Goal: Information Seeking & Learning: Find specific page/section

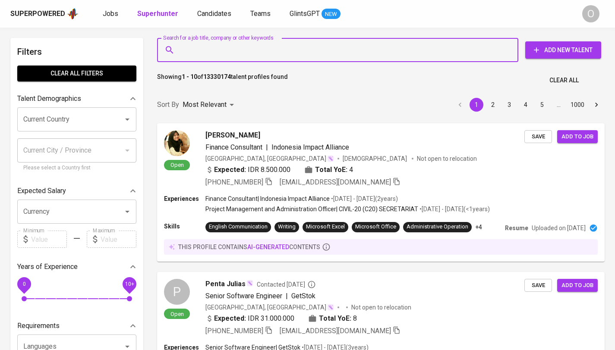
type input "[EMAIL_ADDRESS][DOMAIN_NAME]"
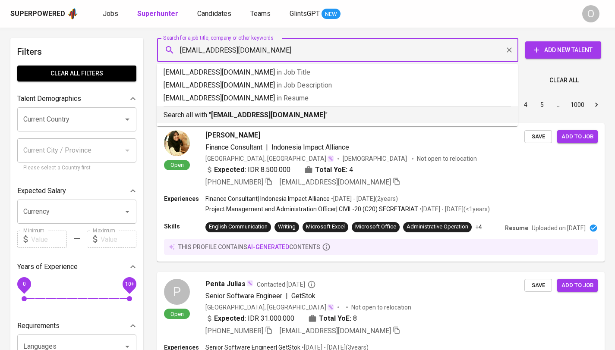
click at [240, 111] on b "kostelinalestarpelangi@gmail.com" at bounding box center [268, 115] width 114 height 8
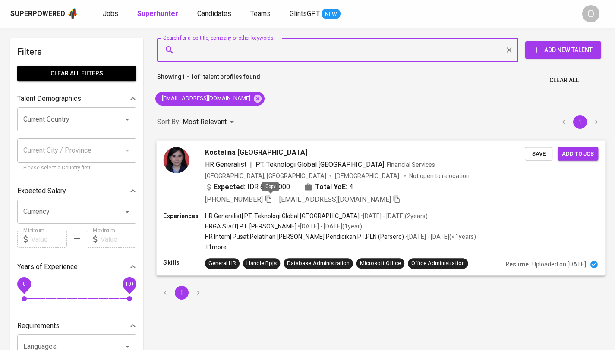
click at [270, 199] on icon "button" at bounding box center [268, 199] width 8 height 8
click at [269, 53] on input "Search for a job title, company or other keywords" at bounding box center [339, 50] width 323 height 16
paste input "35618f3a-e976-473b-8d6b-c0086315a4af"
type input "35618f3a-e976-473b-8d6b-c0086315a4af"
paste input "asuransi maximus graha persada"
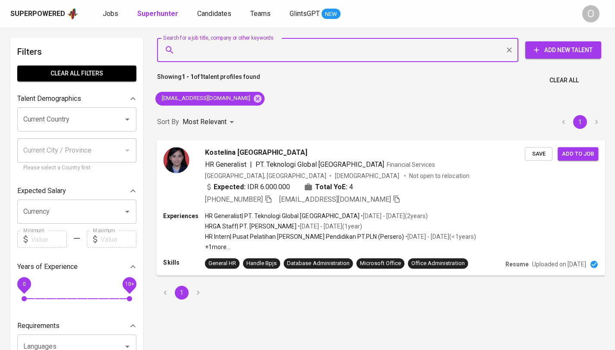
type input "asuransi maximus graha persada"
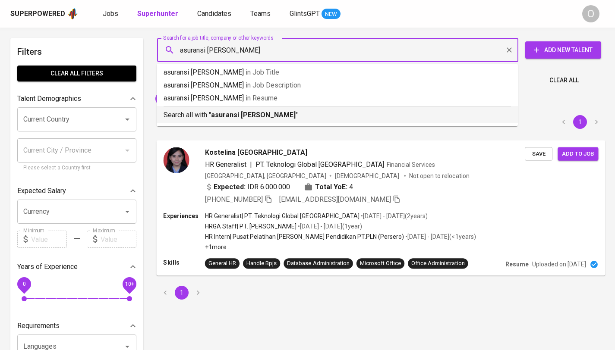
click at [241, 120] on li "Search all with " asuransi maximus graha persada "" at bounding box center [337, 114] width 361 height 17
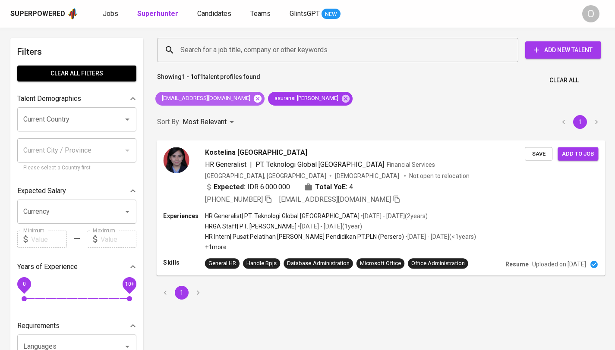
click at [256, 101] on icon at bounding box center [258, 98] width 8 height 8
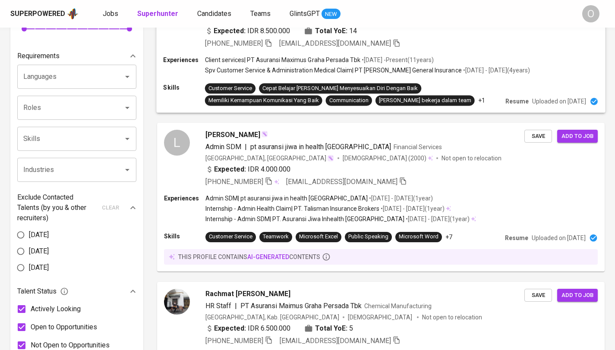
scroll to position [421, 0]
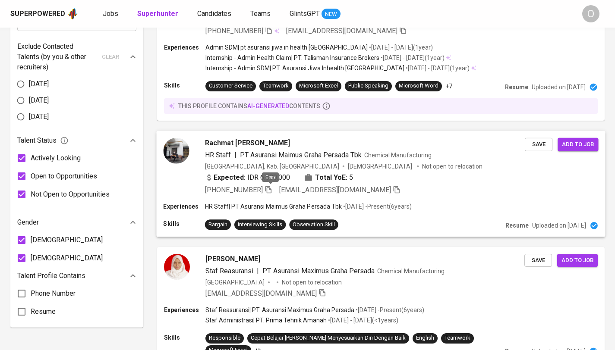
click at [269, 191] on icon "button" at bounding box center [268, 190] width 8 height 8
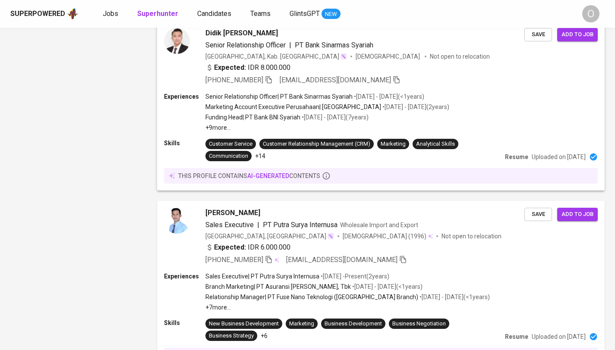
scroll to position [1308, 0]
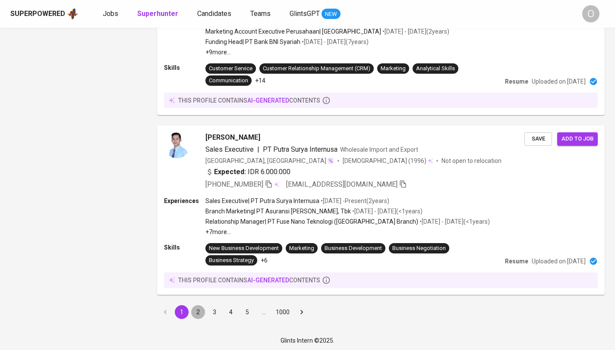
click at [195, 308] on button "2" at bounding box center [198, 312] width 14 height 14
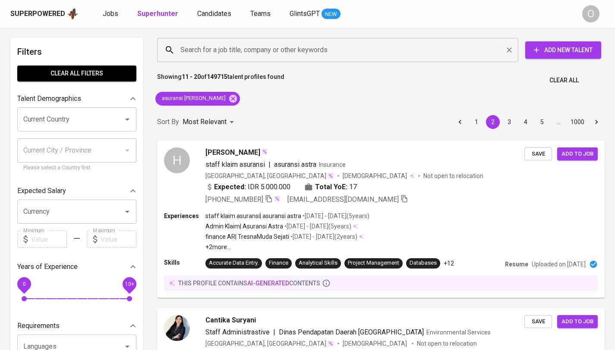
click at [239, 49] on input "Search for a job title, company or other keywords" at bounding box center [339, 50] width 323 height 16
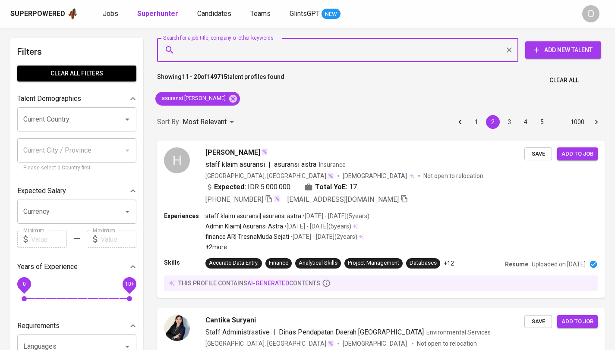
paste input "sandhy9137@gmail.com"
type input "sandhy9137@gmail.com"
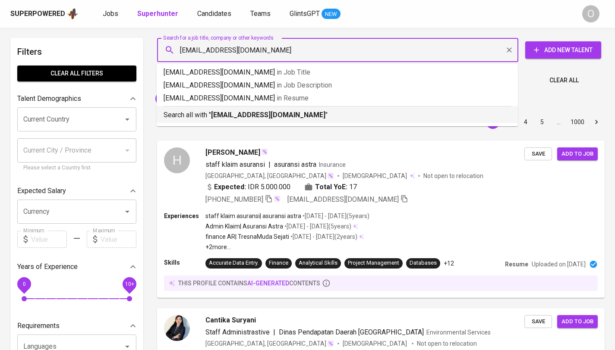
click at [248, 117] on b "sandhy9137@gmail.com" at bounding box center [268, 115] width 114 height 8
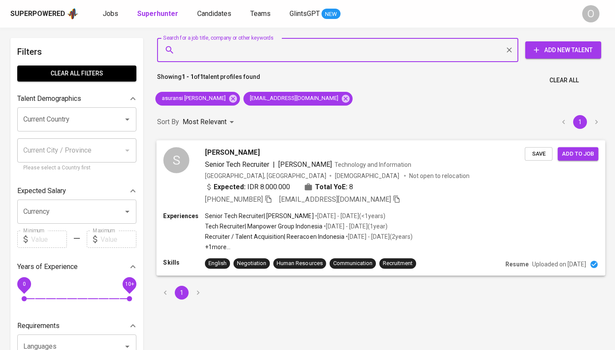
click at [269, 196] on icon "button" at bounding box center [268, 199] width 8 height 8
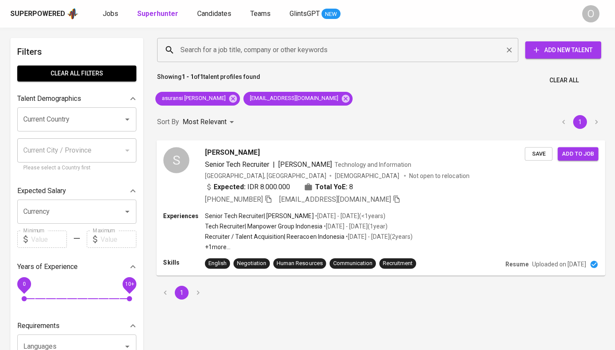
click at [203, 58] on div "Search for a job title, company or other keywords" at bounding box center [337, 50] width 361 height 24
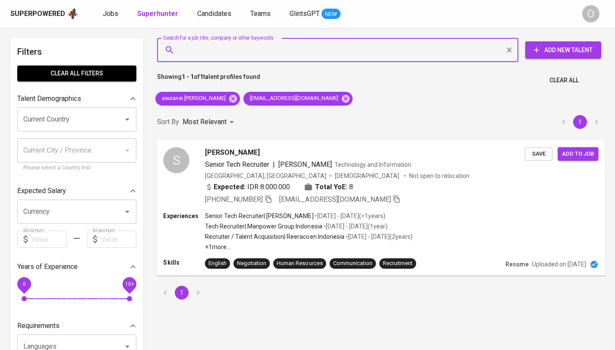
paste input "[EMAIL_ADDRESS][DOMAIN_NAME]"
type input "[EMAIL_ADDRESS][DOMAIN_NAME]"
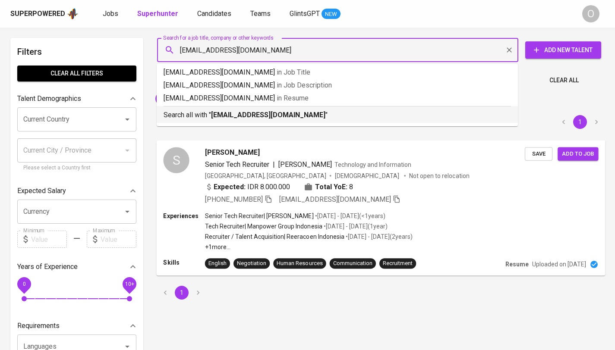
click at [237, 120] on p "Search all with " sintia.maharanie@yahoo.com "" at bounding box center [337, 115] width 347 height 10
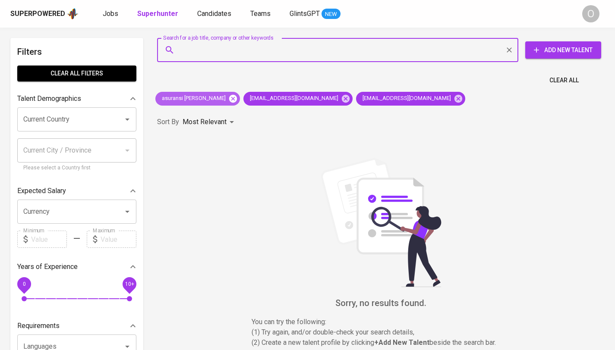
click at [238, 100] on icon at bounding box center [232, 98] width 9 height 9
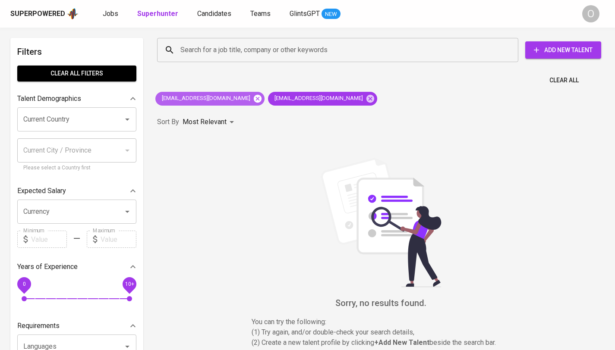
click at [253, 99] on icon at bounding box center [257, 98] width 9 height 9
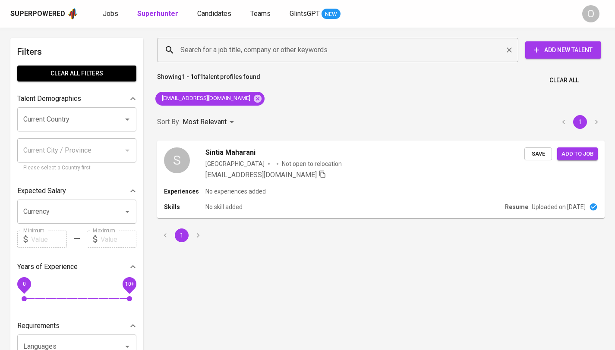
click at [240, 50] on input "Search for a job title, company or other keywords" at bounding box center [339, 50] width 323 height 16
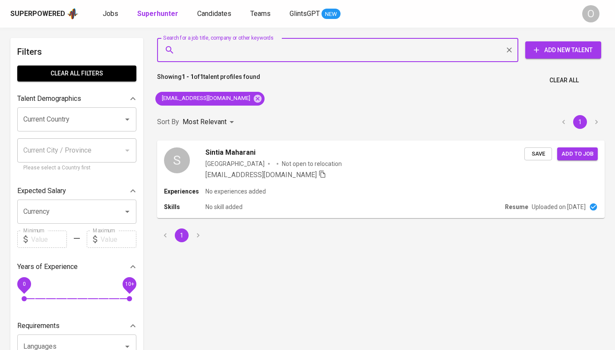
paste input "[EMAIL_ADDRESS][DOMAIN_NAME]"
type input "[EMAIL_ADDRESS][DOMAIN_NAME]"
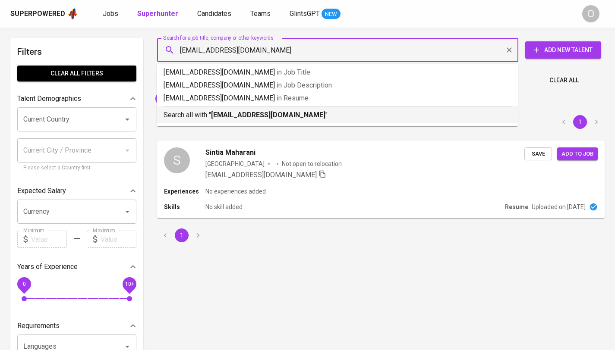
click at [224, 115] on b "[EMAIL_ADDRESS][DOMAIN_NAME]" at bounding box center [268, 115] width 114 height 8
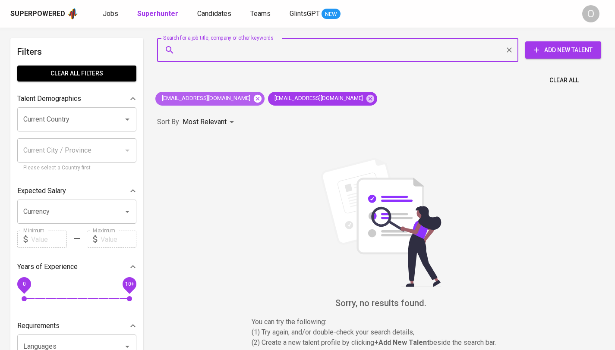
click at [254, 98] on icon at bounding box center [258, 98] width 8 height 8
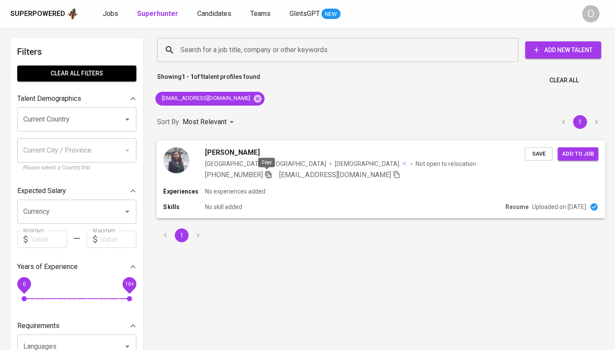
click at [265, 176] on icon "button" at bounding box center [268, 174] width 8 height 8
click at [211, 51] on input "Search for a job title, company or other keywords" at bounding box center [339, 50] width 323 height 16
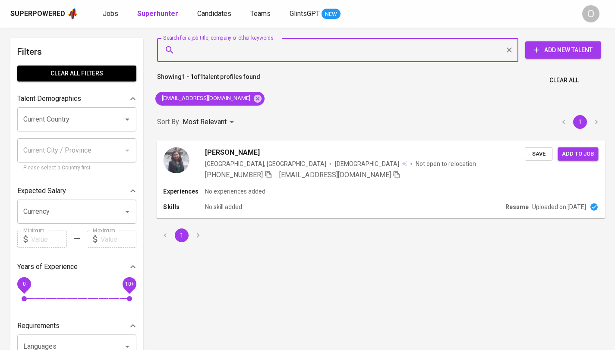
paste input "[EMAIL_ADDRESS][DOMAIN_NAME]"
type input "[EMAIL_ADDRESS][DOMAIN_NAME]"
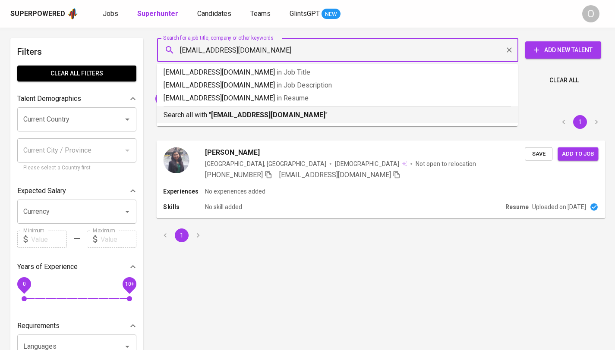
click at [232, 116] on b "[EMAIL_ADDRESS][DOMAIN_NAME]" at bounding box center [268, 115] width 114 height 8
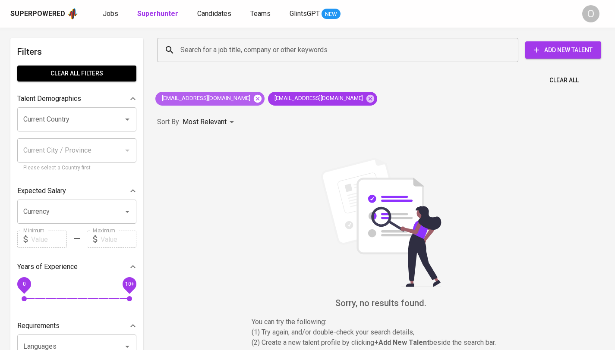
click at [253, 98] on icon at bounding box center [257, 98] width 9 height 9
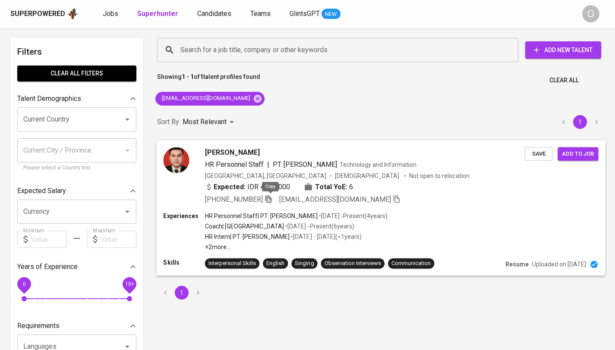
click at [267, 200] on icon "button" at bounding box center [268, 198] width 6 height 7
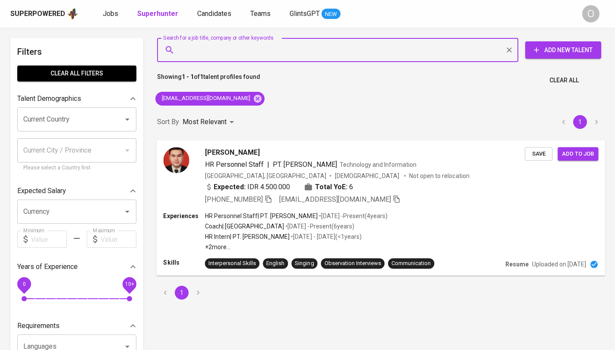
click at [382, 51] on input "Search for a job title, company or other keywords" at bounding box center [339, 50] width 323 height 16
paste input "Shukaku Japanese Restaurant"
type input "Shukaku Japanese Restaurant"
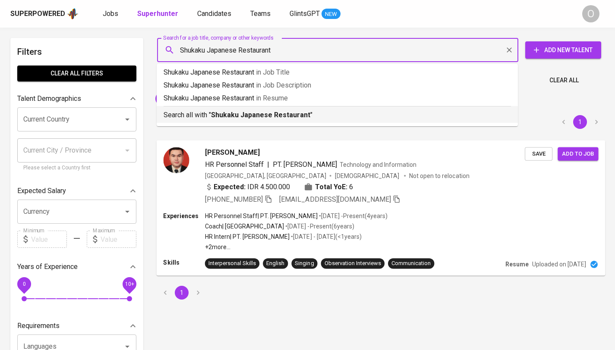
click at [258, 114] on b "Shukaku Japanese Restaurant" at bounding box center [260, 115] width 99 height 8
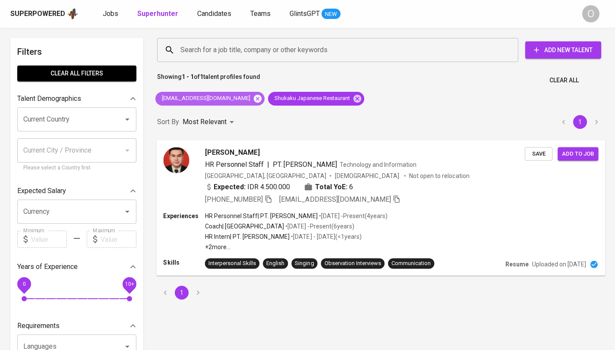
click at [254, 101] on icon at bounding box center [258, 98] width 8 height 8
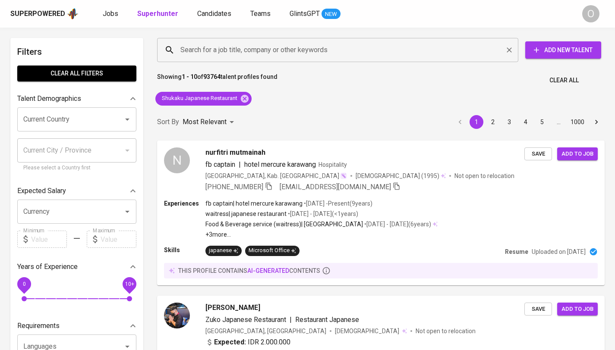
click at [270, 44] on input "Search for a job title, company or other keywords" at bounding box center [339, 50] width 323 height 16
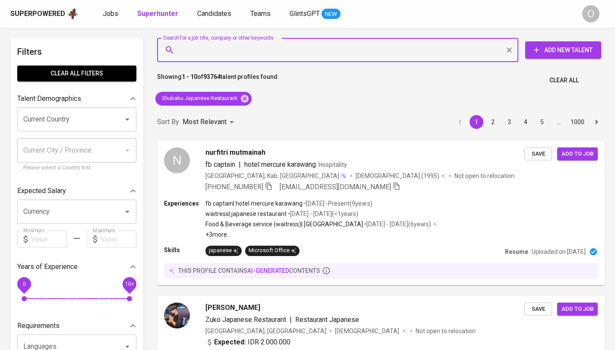
paste input "[DEMOGRAPHIC_DATA] (Wildan) [PERSON_NAME]"
type input "[DEMOGRAPHIC_DATA] (Wildan) [PERSON_NAME]"
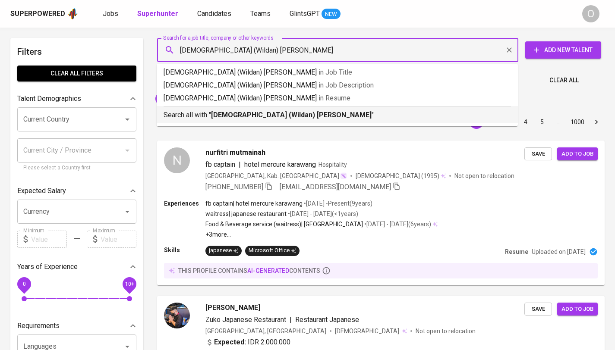
click at [242, 114] on b "[DEMOGRAPHIC_DATA] (Wildan) [PERSON_NAME]" at bounding box center [291, 115] width 160 height 8
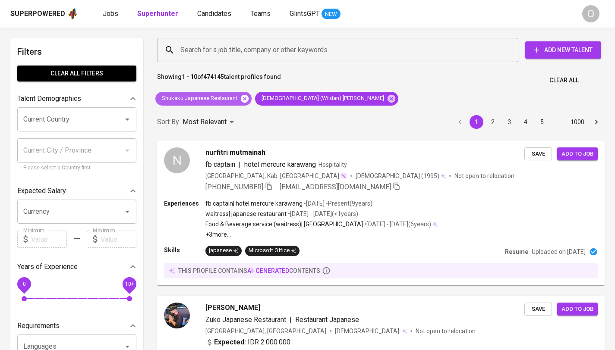
click at [246, 99] on icon at bounding box center [245, 98] width 8 height 8
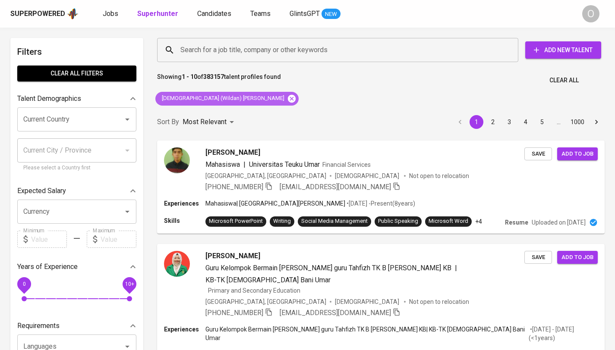
click at [287, 99] on icon at bounding box center [291, 98] width 9 height 9
click at [249, 57] on input "Search for a job title, company or other keywords" at bounding box center [339, 50] width 323 height 16
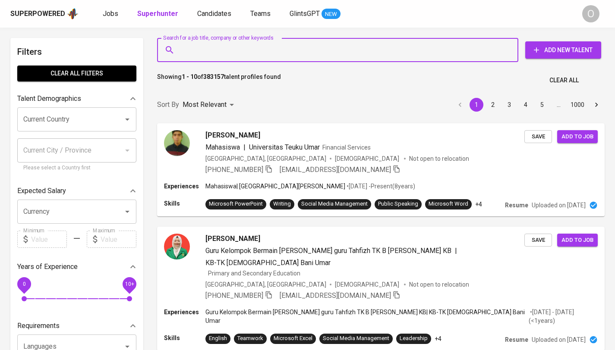
click at [250, 47] on input "Search for a job title, company or other keywords" at bounding box center [339, 50] width 323 height 16
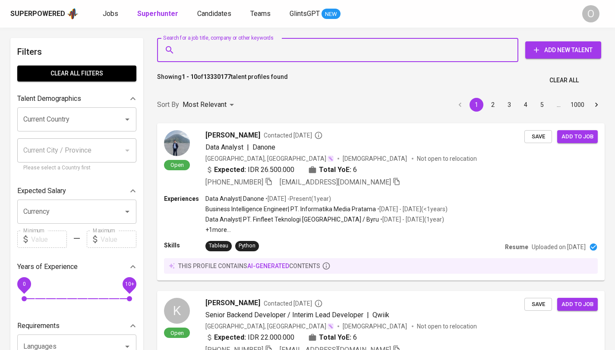
paste input "[DEMOGRAPHIC_DATA] (Wildan) [PERSON_NAME]"
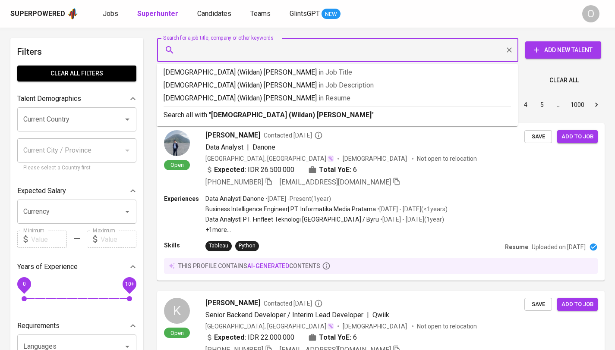
type input "[DEMOGRAPHIC_DATA] (Wildan) [PERSON_NAME]"
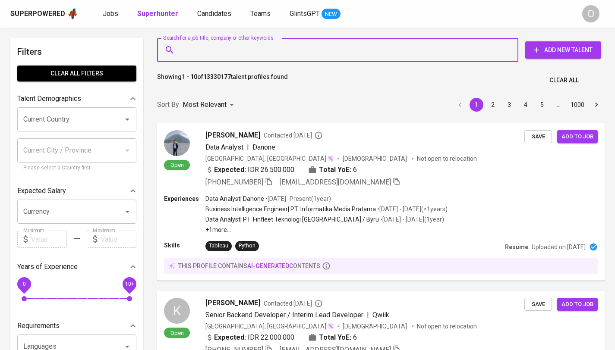
paste input "Dapur Cokelat"
type input "Dapur Cokelat"
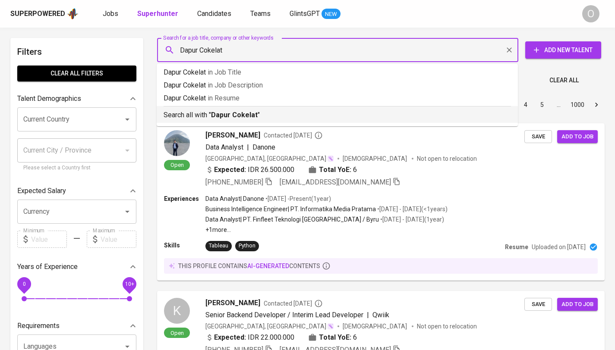
click at [219, 111] on b "Dapur Cokelat" at bounding box center [234, 115] width 47 height 8
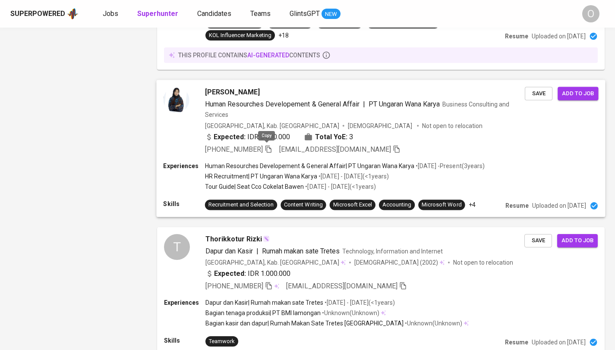
scroll to position [1384, 0]
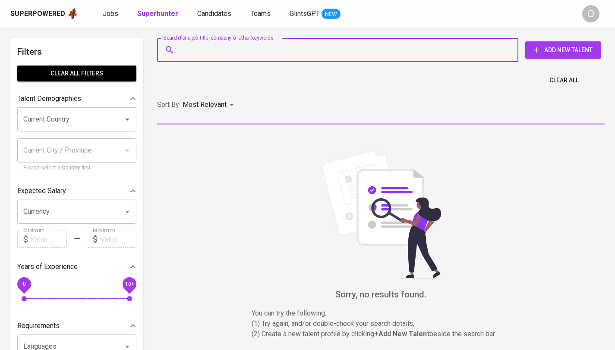
click at [217, 44] on input "Search for a job title, company or other keywords" at bounding box center [339, 50] width 323 height 16
paste input "wandrea058@gmail.com"
type input "wandrea058@gmail.com"
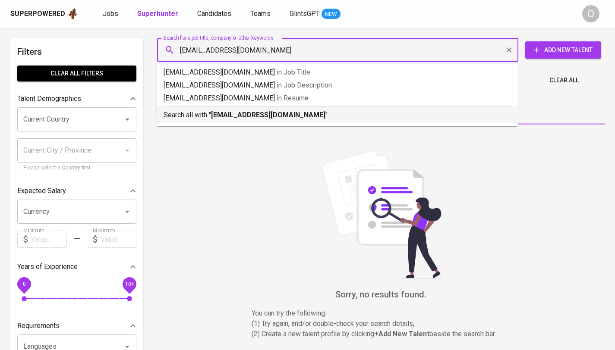
click at [220, 113] on b "wandrea058@gmail.com" at bounding box center [268, 115] width 114 height 8
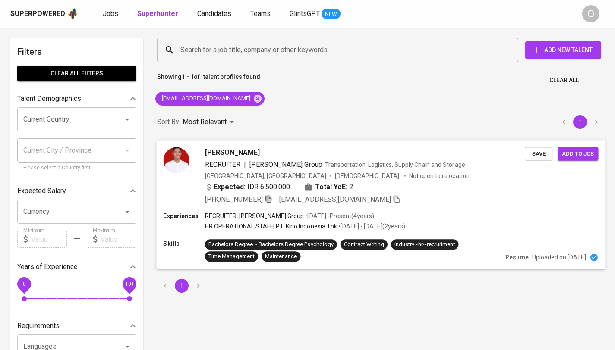
click at [268, 196] on icon "button" at bounding box center [268, 199] width 8 height 8
